Goal: Contribute content

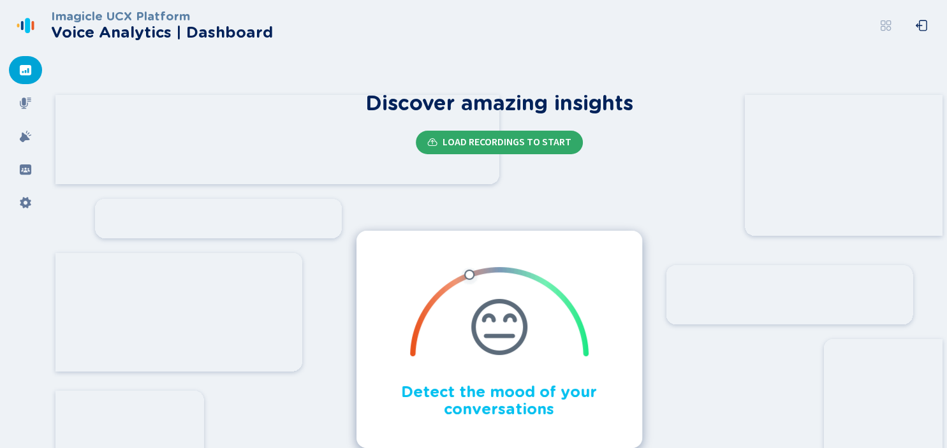
click at [511, 141] on span "Load Recordings to start" at bounding box center [506, 142] width 129 height 10
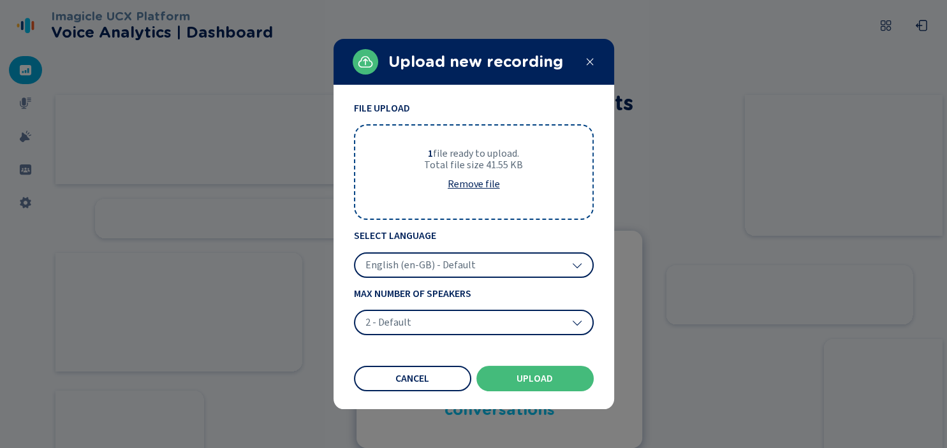
click at [473, 68] on h2 "Upload new recording" at bounding box center [481, 62] width 186 height 18
click at [496, 263] on div "English (en-GB) - Default" at bounding box center [474, 265] width 240 height 26
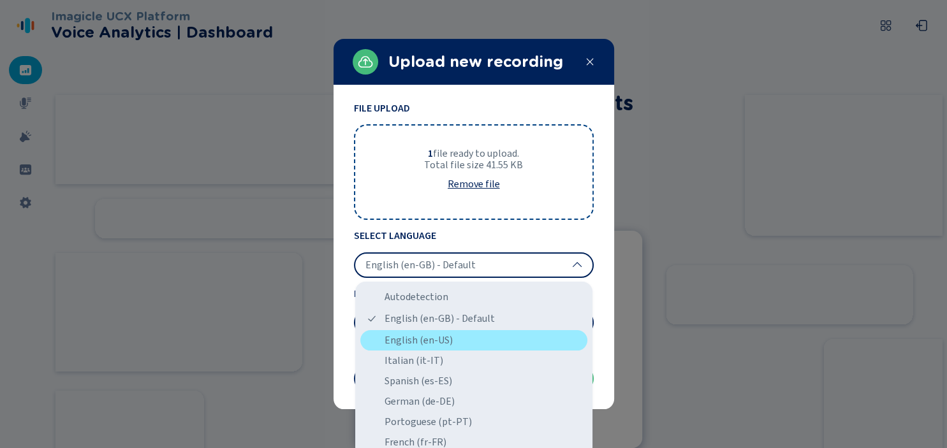
click at [453, 346] on div "English (en-US)" at bounding box center [473, 340] width 227 height 20
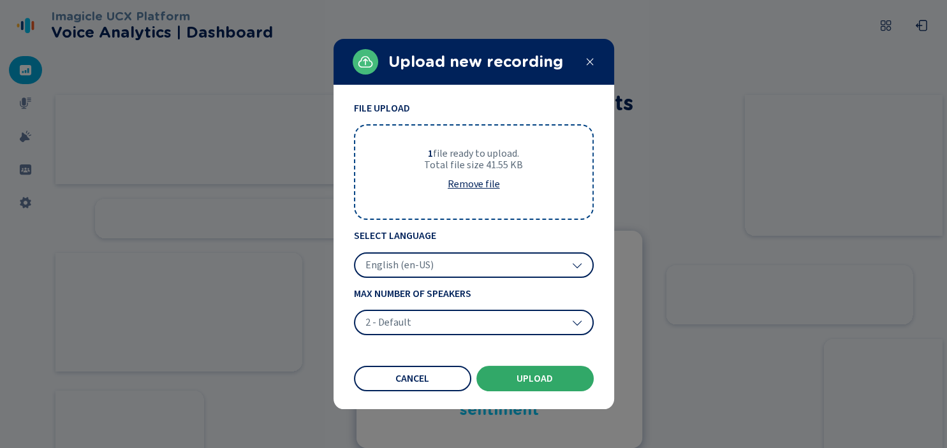
click at [514, 379] on button "Upload" at bounding box center [534, 379] width 117 height 26
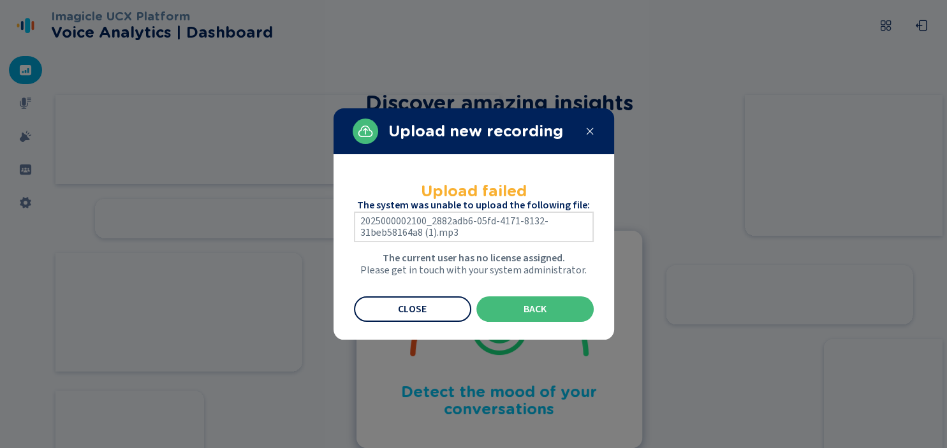
click at [432, 309] on button "Close" at bounding box center [412, 309] width 117 height 26
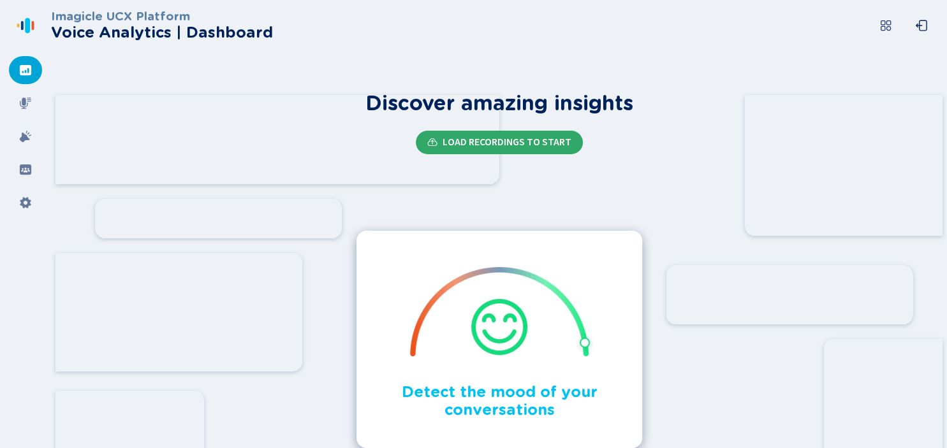
click at [502, 144] on span "Load Recordings to start" at bounding box center [506, 142] width 129 height 10
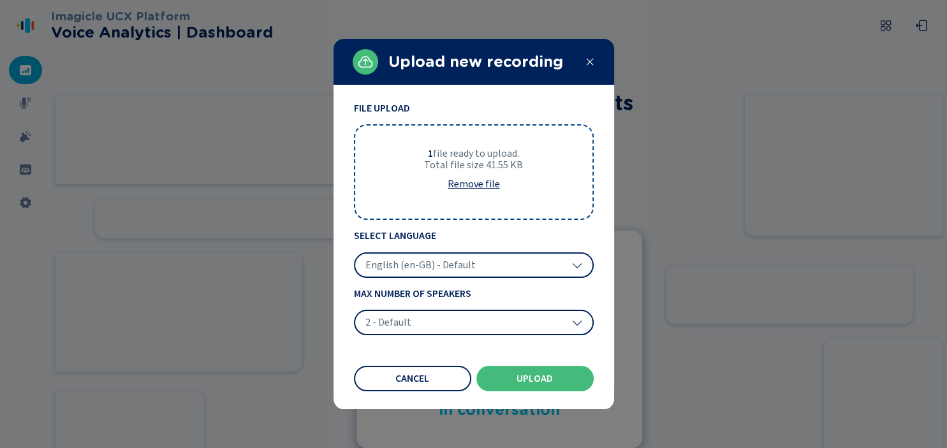
click at [488, 260] on div "English (en-GB) - Default" at bounding box center [474, 265] width 240 height 26
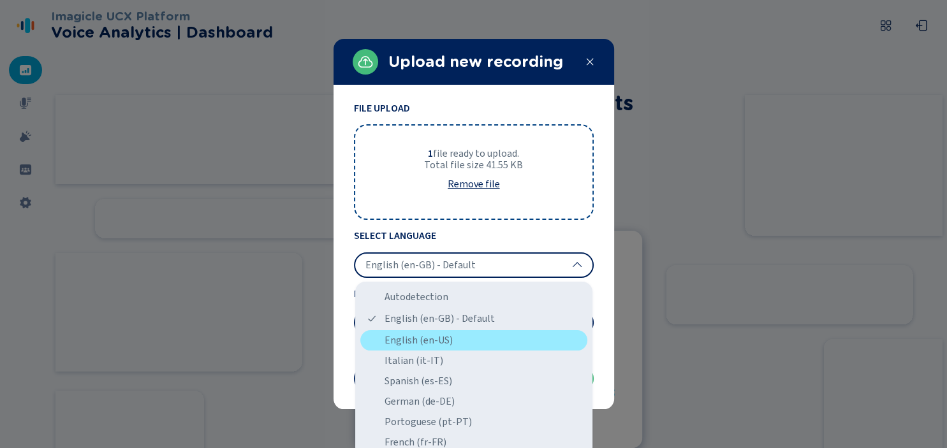
click at [439, 343] on div "English (en-US)" at bounding box center [473, 340] width 227 height 20
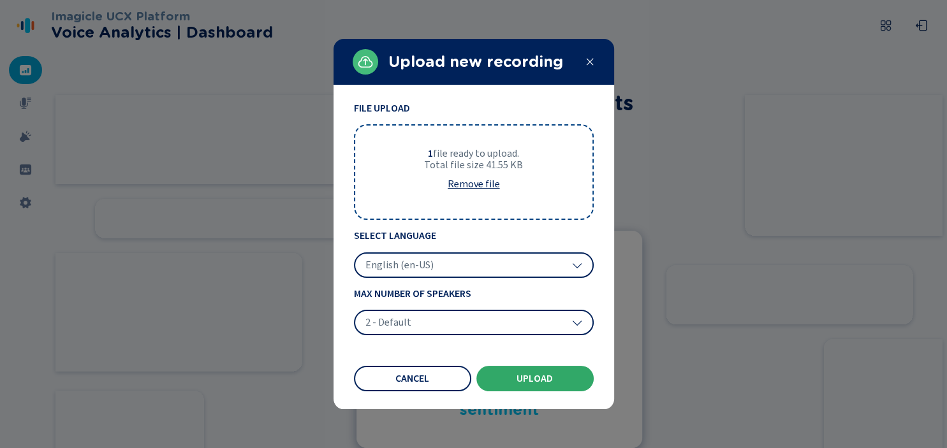
click at [517, 372] on button "Upload" at bounding box center [534, 379] width 117 height 26
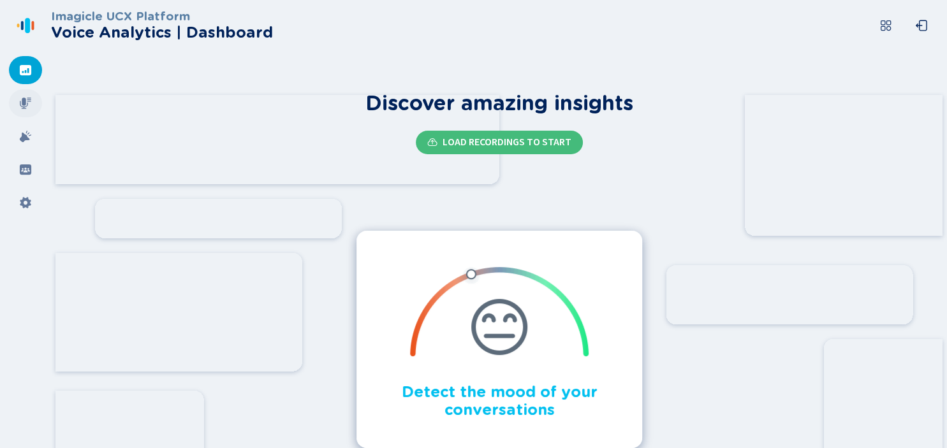
click at [19, 100] on div at bounding box center [25, 103] width 33 height 28
